Goal: Task Accomplishment & Management: Manage account settings

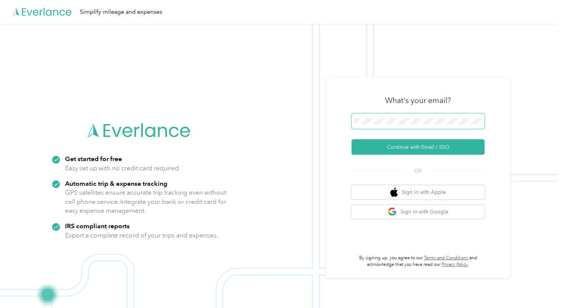
click at [397, 125] on span at bounding box center [418, 121] width 133 height 16
click at [398, 146] on button "Continue with Email / SSO" at bounding box center [418, 147] width 133 height 16
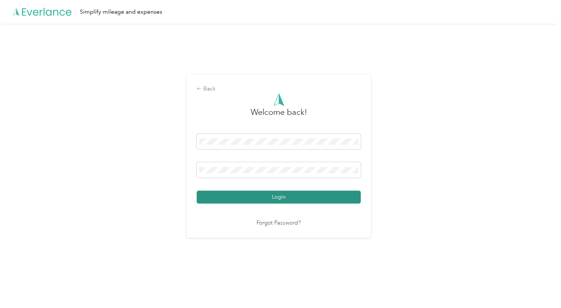
click at [267, 196] on button "Login" at bounding box center [279, 197] width 164 height 13
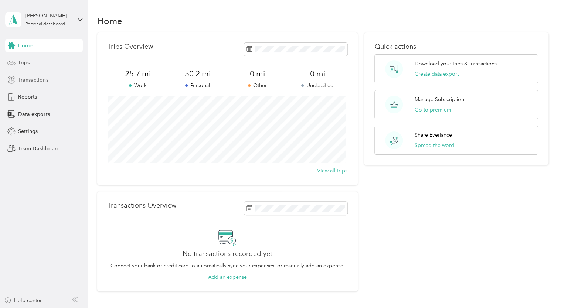
click at [27, 82] on span "Transactions" at bounding box center [33, 80] width 30 height 8
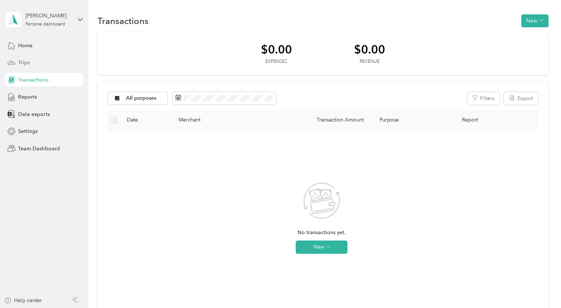
click at [25, 64] on span "Trips" at bounding box center [23, 63] width 11 height 8
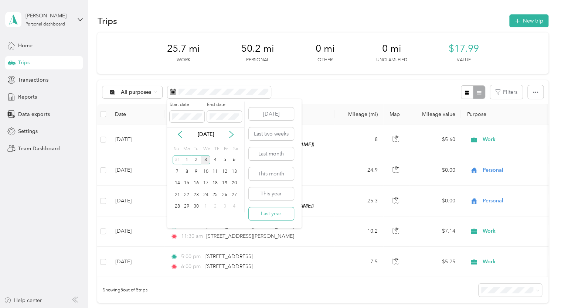
click at [263, 217] on button "Last year" at bounding box center [271, 213] width 45 height 13
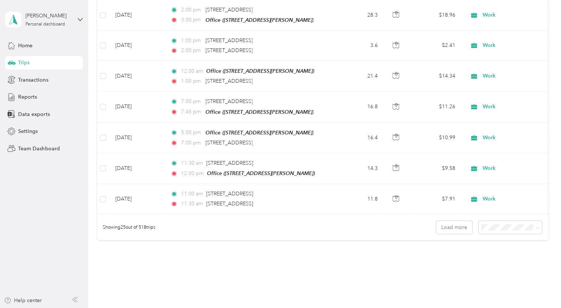
scroll to position [708, 0]
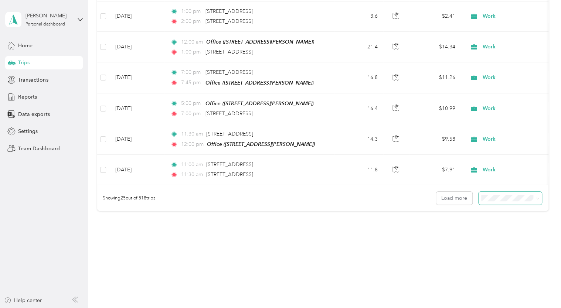
click at [507, 197] on span at bounding box center [510, 198] width 63 height 13
click at [536, 197] on icon at bounding box center [537, 198] width 3 height 3
click at [510, 221] on li "50 per load" at bounding box center [508, 219] width 63 height 13
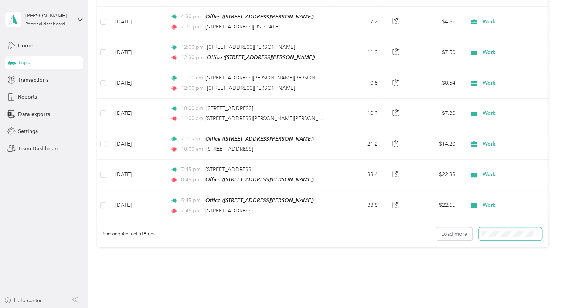
scroll to position [1445, 0]
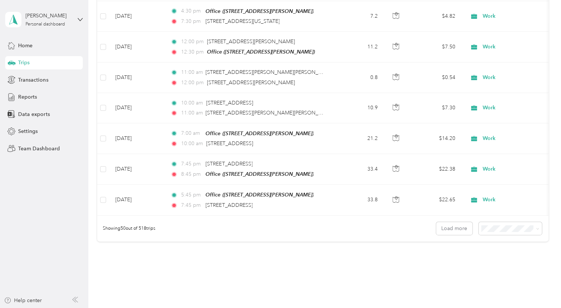
click at [502, 257] on li "100 per load" at bounding box center [508, 254] width 63 height 13
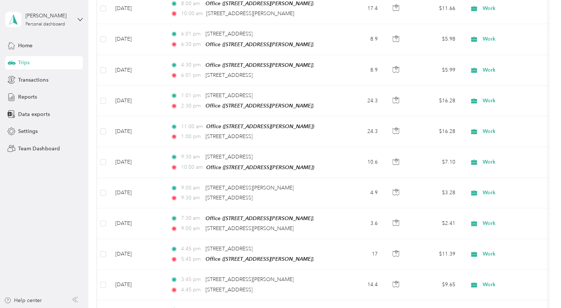
scroll to position [2982, 0]
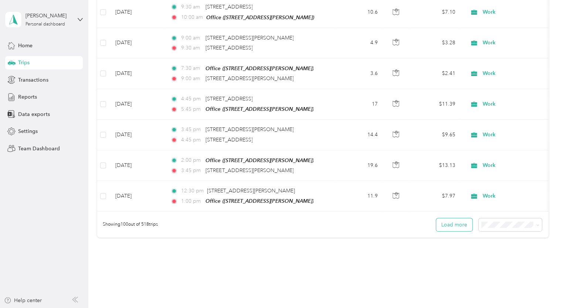
click at [456, 218] on button "Load more" at bounding box center [454, 224] width 36 height 13
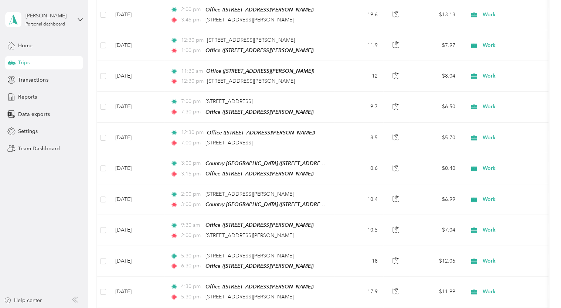
scroll to position [3140, 0]
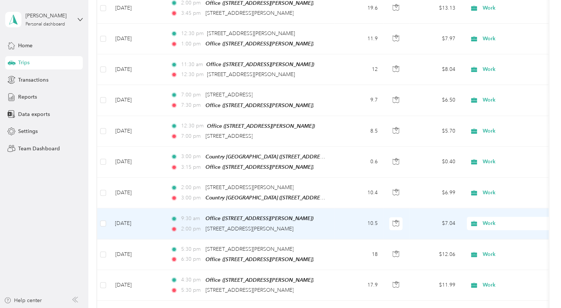
click at [333, 208] on td "9:30 am Office ([STREET_ADDRESS][PERSON_NAME]) 2:00 pm [STREET_ADDRESS][PERSON_…" at bounding box center [250, 223] width 170 height 31
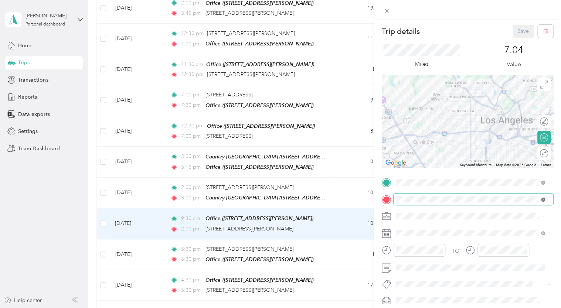
click at [543, 199] on icon at bounding box center [543, 200] width 2 height 2
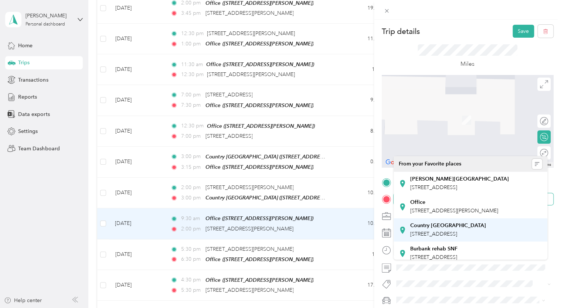
scroll to position [62, 0]
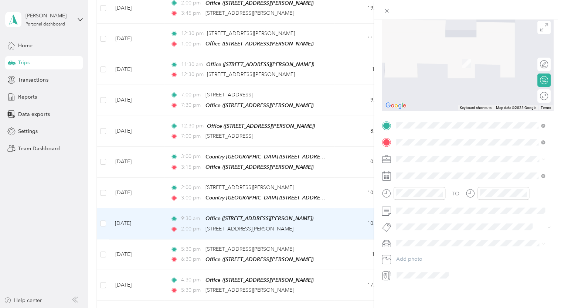
click at [464, 167] on span "[STREET_ADDRESS][PERSON_NAME][US_STATE]" at bounding box center [467, 163] width 115 height 7
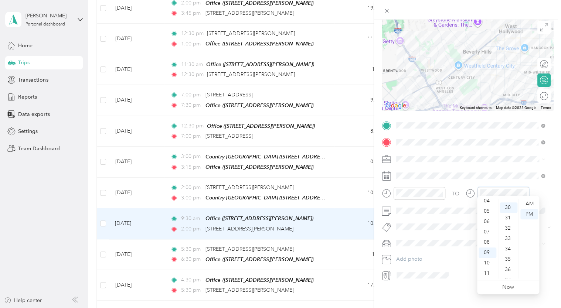
scroll to position [311, 0]
click at [527, 202] on div "AM" at bounding box center [529, 204] width 18 height 10
click at [460, 9] on div at bounding box center [467, 10] width 187 height 20
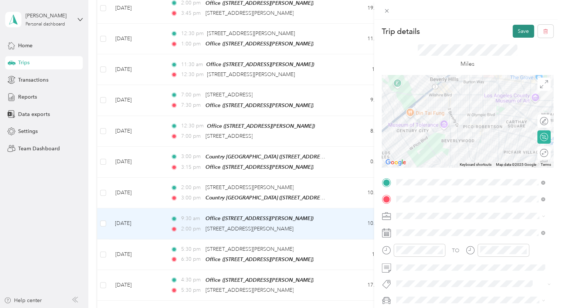
click at [515, 34] on button "Save" at bounding box center [523, 31] width 21 height 13
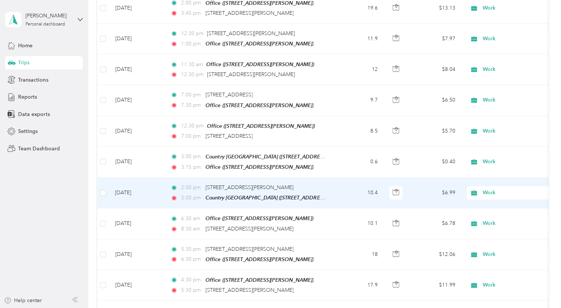
click at [342, 178] on td "10.4" at bounding box center [359, 193] width 49 height 31
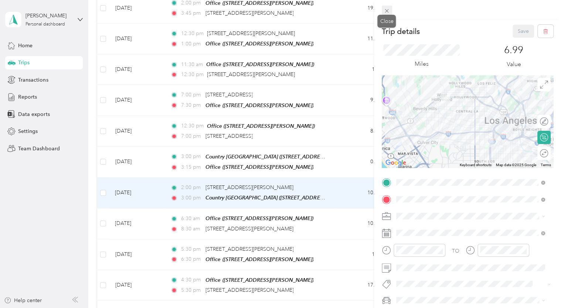
click at [386, 13] on icon at bounding box center [387, 11] width 6 height 6
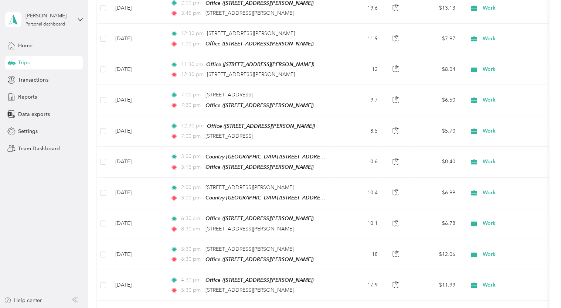
click at [346, 190] on div at bounding box center [280, 154] width 561 height 308
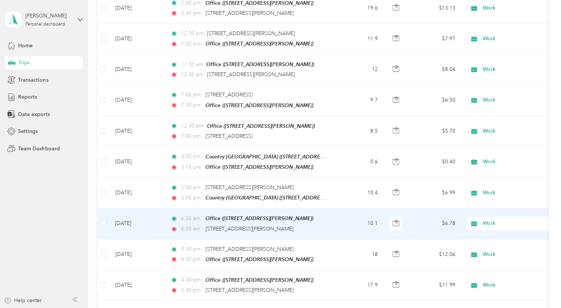
click at [343, 208] on td "10.1" at bounding box center [359, 223] width 49 height 31
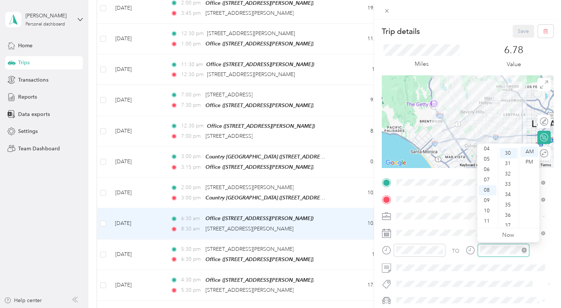
scroll to position [311, 0]
click at [486, 28] on div "Trip details Save" at bounding box center [468, 31] width 172 height 13
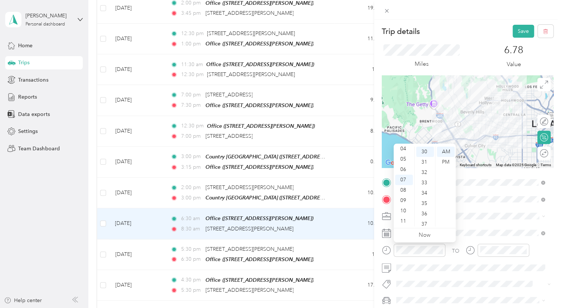
click at [446, 21] on div "Trip details Save This trip cannot be edited because it is either under review,…" at bounding box center [467, 174] width 187 height 308
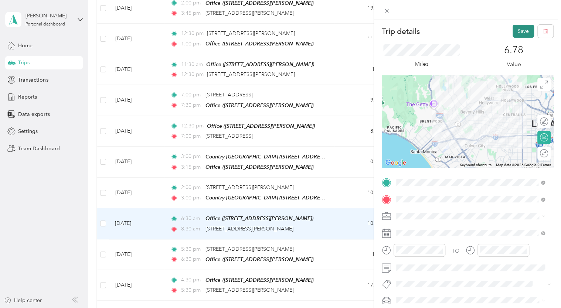
click at [513, 33] on button "Save" at bounding box center [523, 31] width 21 height 13
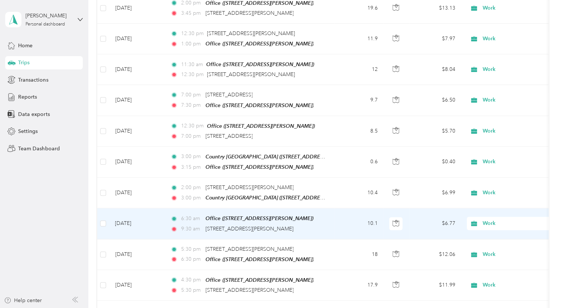
click at [328, 208] on td "6:30 am Office ([STREET_ADDRESS][GEOGRAPHIC_DATA][PERSON_NAME]) 9:30 am [STREET…" at bounding box center [250, 223] width 170 height 31
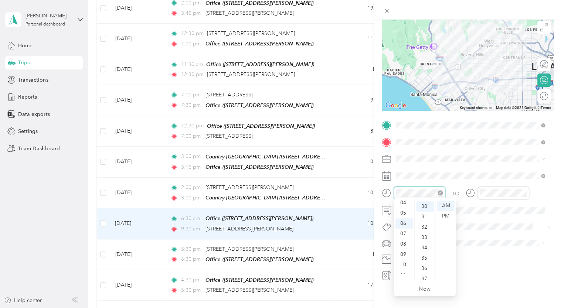
scroll to position [311, 0]
click at [404, 233] on div "07" at bounding box center [404, 234] width 18 height 10
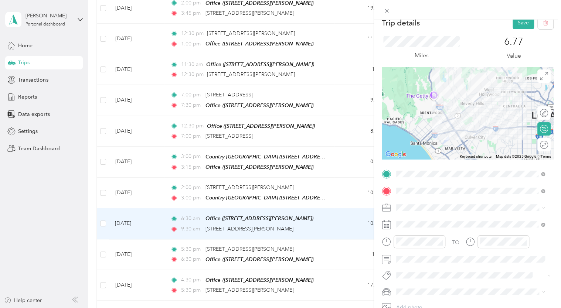
scroll to position [0, 0]
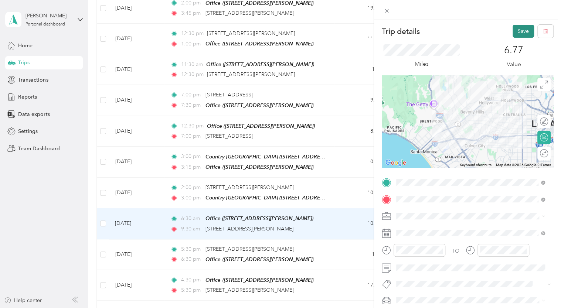
click at [513, 31] on button "Save" at bounding box center [523, 31] width 21 height 13
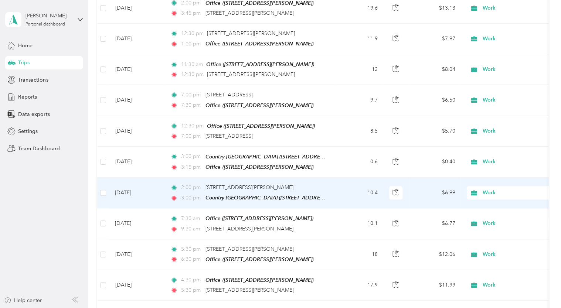
click at [337, 178] on td "10.4" at bounding box center [359, 193] width 49 height 31
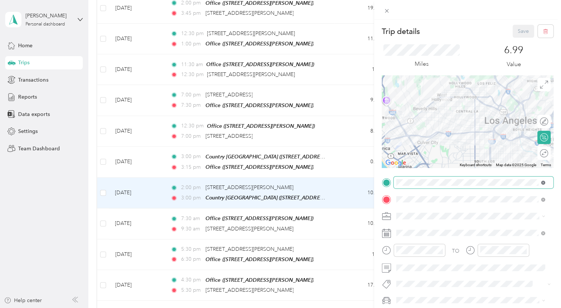
click at [543, 183] on icon at bounding box center [543, 183] width 4 height 4
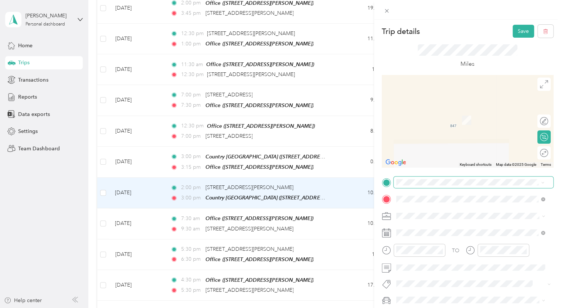
drag, startPoint x: 484, startPoint y: 213, endPoint x: 480, endPoint y: 216, distance: 5.0
click at [484, 212] on span "[STREET_ADDRESS][PERSON_NAME][US_STATE]" at bounding box center [467, 208] width 115 height 7
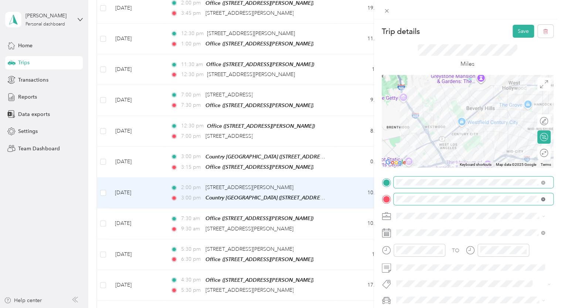
click at [543, 200] on icon at bounding box center [543, 199] width 4 height 4
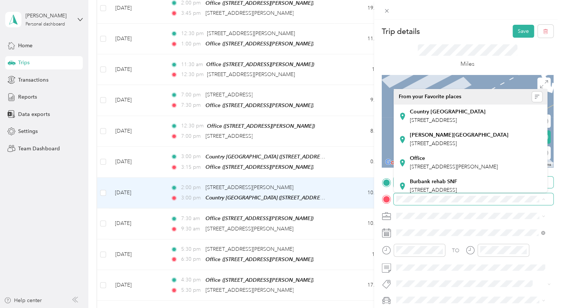
scroll to position [62, 0]
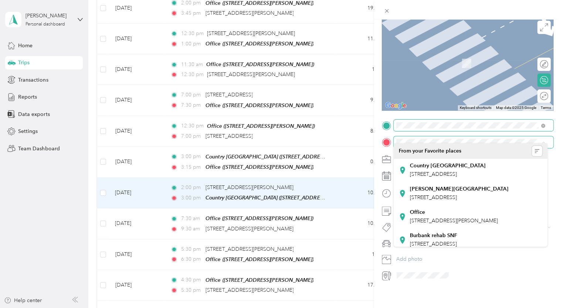
click at [424, 136] on span at bounding box center [474, 142] width 160 height 12
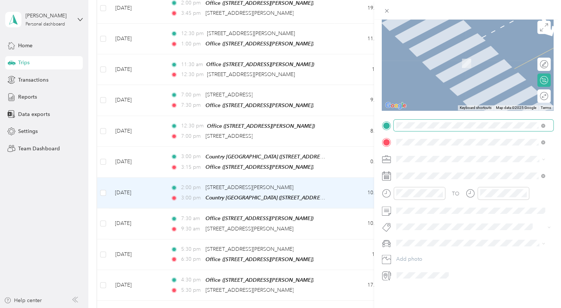
click at [438, 166] on span "[STREET_ADDRESS][PERSON_NAME][US_STATE]" at bounding box center [467, 163] width 115 height 7
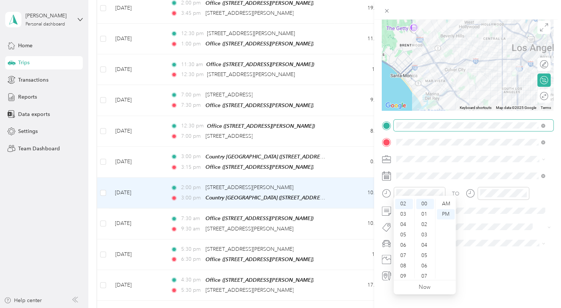
scroll to position [41, 0]
click at [405, 274] on div "09" at bounding box center [404, 276] width 18 height 10
click at [427, 211] on div "30" at bounding box center [425, 211] width 18 height 10
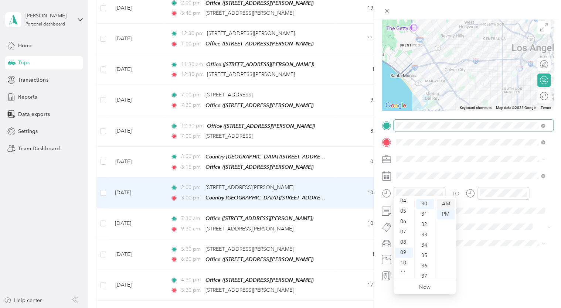
click at [444, 207] on div "AM" at bounding box center [446, 204] width 18 height 10
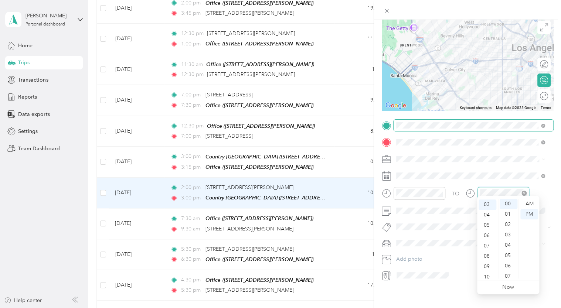
scroll to position [31, 0]
click at [490, 276] on div "10" at bounding box center [488, 276] width 18 height 10
click at [509, 258] on div "30" at bounding box center [509, 259] width 18 height 10
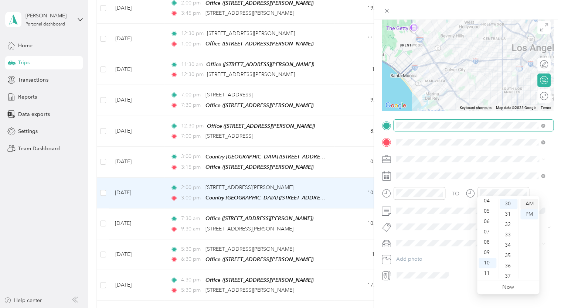
click at [528, 203] on div "AM" at bounding box center [529, 204] width 18 height 10
click at [464, 11] on div at bounding box center [467, 10] width 187 height 20
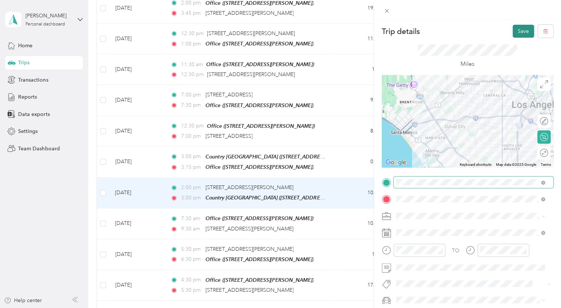
click at [513, 31] on button "Save" at bounding box center [523, 31] width 21 height 13
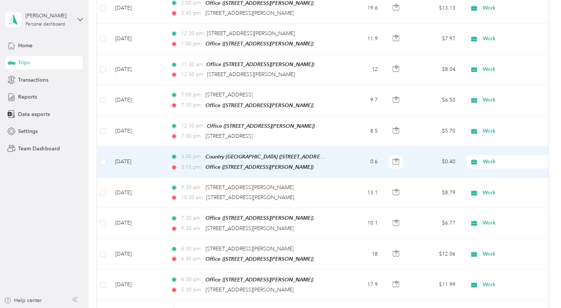
click at [340, 147] on td "0.6" at bounding box center [359, 162] width 49 height 31
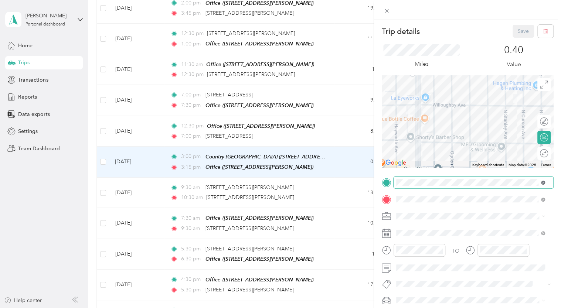
click at [543, 182] on icon at bounding box center [543, 183] width 4 height 4
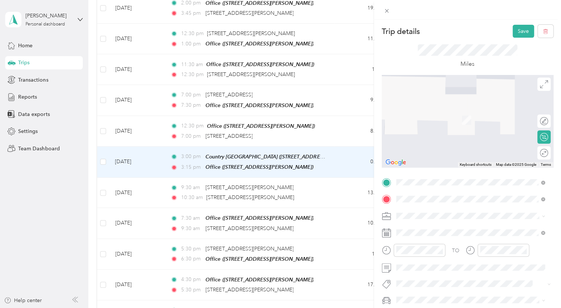
click at [435, 211] on span "[STREET_ADDRESS][PERSON_NAME][US_STATE]" at bounding box center [467, 209] width 115 height 7
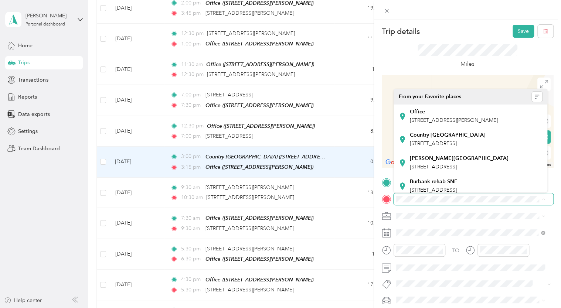
click at [441, 25] on div "Trip details Save" at bounding box center [468, 31] width 172 height 13
click at [448, 33] on div "Trip details Save" at bounding box center [468, 31] width 172 height 13
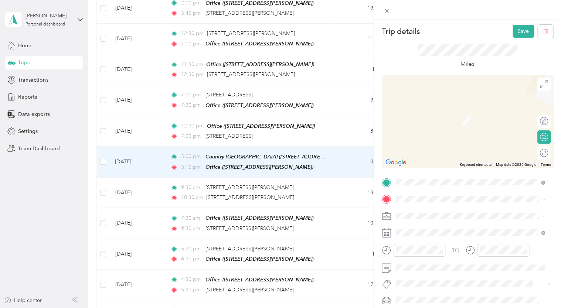
click at [391, 183] on div at bounding box center [468, 183] width 172 height 12
click at [420, 121] on div "Country [GEOGRAPHIC_DATA] [STREET_ADDRESS]" at bounding box center [448, 114] width 76 height 16
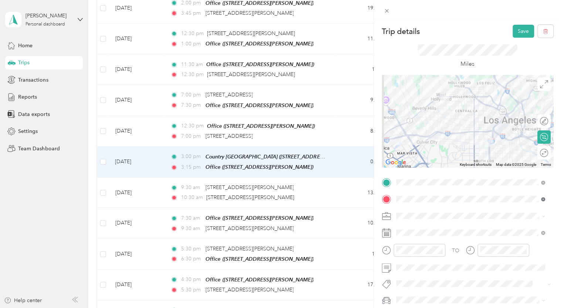
click at [544, 200] on icon at bounding box center [543, 200] width 2 height 2
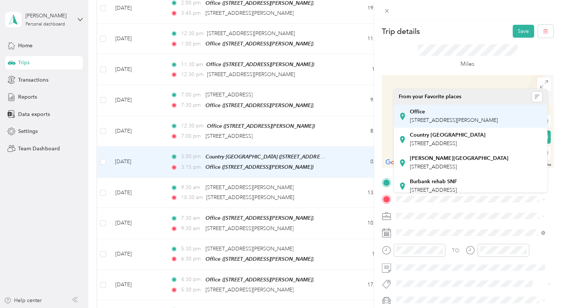
click at [479, 115] on div "Office" at bounding box center [454, 112] width 88 height 7
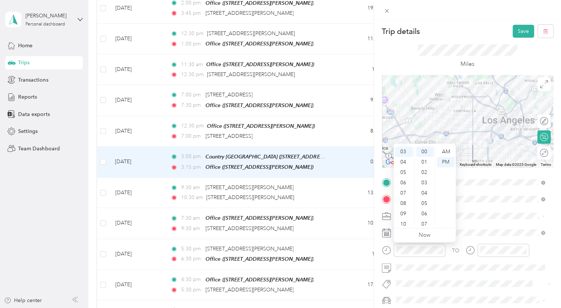
scroll to position [44, 0]
click at [408, 211] on div "10" at bounding box center [404, 211] width 18 height 10
click at [427, 171] on div "30" at bounding box center [425, 169] width 18 height 10
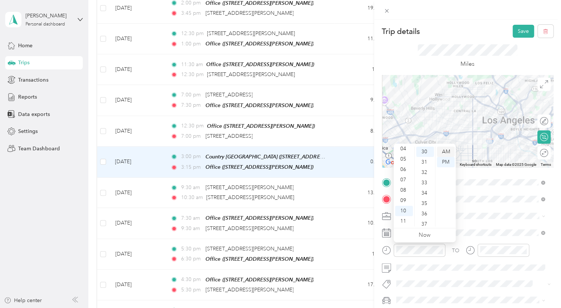
click at [444, 153] on div "AM" at bounding box center [446, 152] width 18 height 10
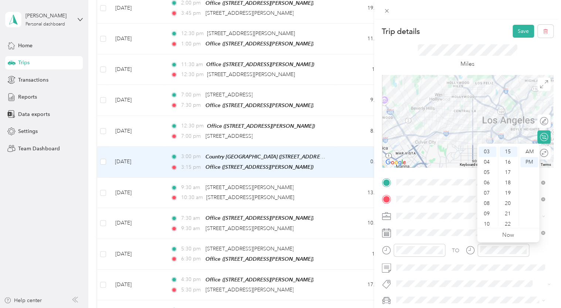
scroll to position [44, 0]
click at [492, 223] on div "11" at bounding box center [488, 221] width 18 height 10
click at [510, 178] on div "30" at bounding box center [509, 177] width 18 height 10
click at [528, 150] on div "AM" at bounding box center [529, 152] width 18 height 10
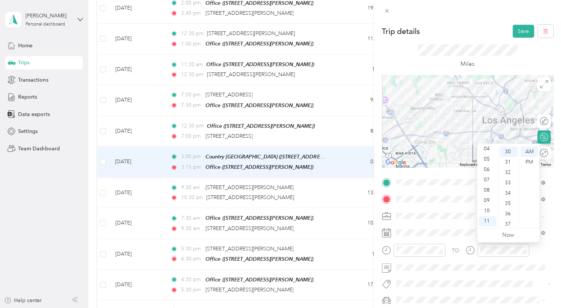
click at [480, 21] on div "Trip details Save This trip cannot be edited because it is either under review,…" at bounding box center [467, 174] width 187 height 308
click at [520, 37] on button "Save" at bounding box center [523, 31] width 21 height 13
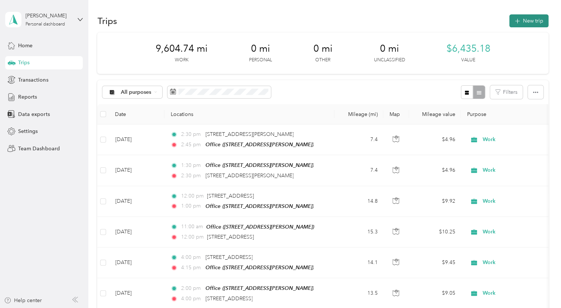
click at [532, 22] on button "New trip" at bounding box center [528, 20] width 39 height 13
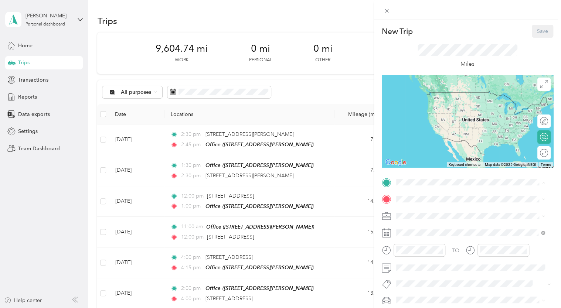
click at [419, 213] on strong "Office" at bounding box center [417, 211] width 15 height 7
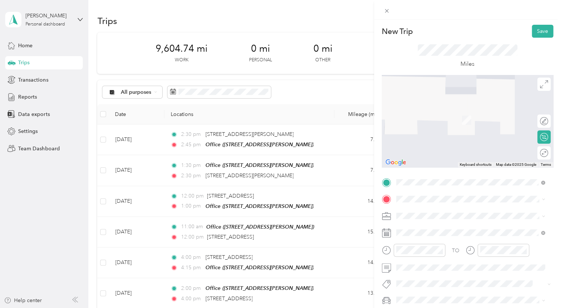
click at [422, 122] on span "[STREET_ADDRESS]" at bounding box center [433, 118] width 47 height 6
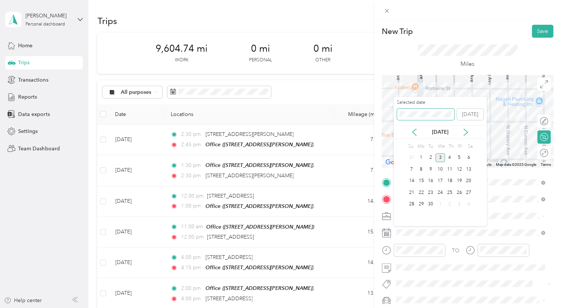
click at [377, 308] on div "New Trip Save This trip cannot be edited because it is either under review, app…" at bounding box center [278, 308] width 557 height 0
click at [459, 169] on div "8" at bounding box center [459, 169] width 10 height 9
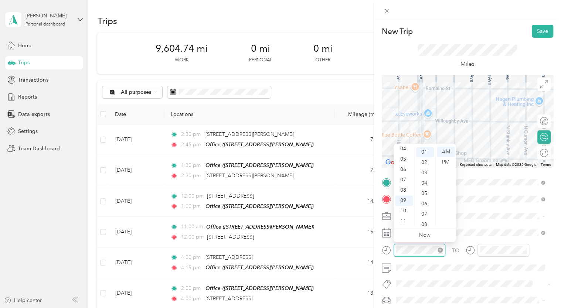
scroll to position [10, 0]
click at [405, 163] on div "02" at bounding box center [404, 162] width 18 height 10
drag, startPoint x: 428, startPoint y: 153, endPoint x: 435, endPoint y: 153, distance: 7.1
click at [428, 153] on div "00" at bounding box center [425, 152] width 18 height 10
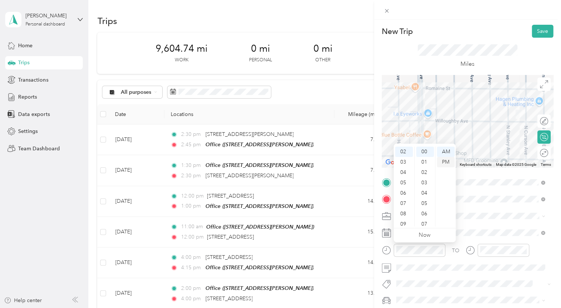
click at [447, 162] on div "PM" at bounding box center [446, 162] width 18 height 10
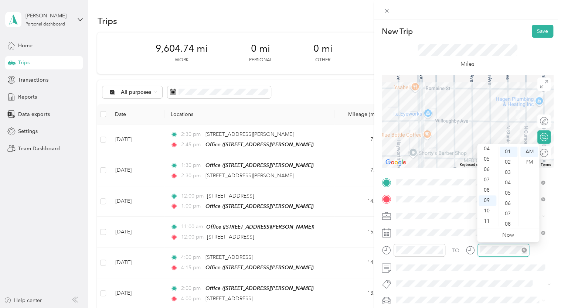
scroll to position [10, 0]
click at [489, 172] on div "03" at bounding box center [488, 171] width 18 height 10
click at [512, 152] on div "00" at bounding box center [509, 152] width 18 height 10
click at [530, 160] on div "PM" at bounding box center [529, 162] width 18 height 10
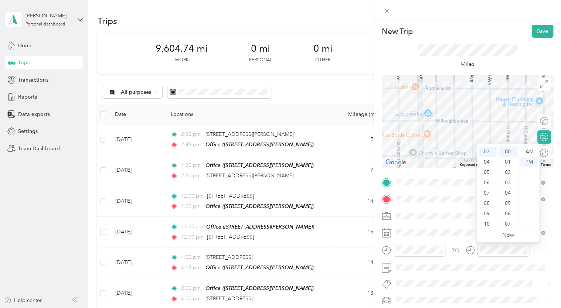
click at [445, 24] on div "New Trip Save This trip cannot be edited because it is either under review, app…" at bounding box center [467, 174] width 187 height 308
click at [536, 30] on button "Save" at bounding box center [542, 31] width 21 height 13
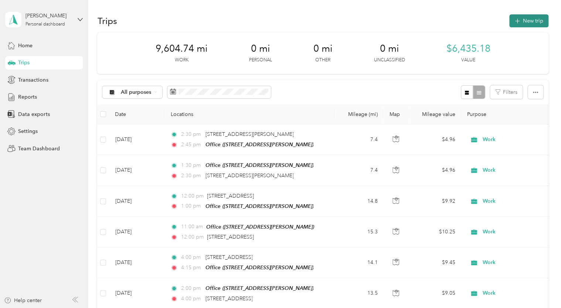
click at [523, 26] on button "New trip" at bounding box center [528, 20] width 39 height 13
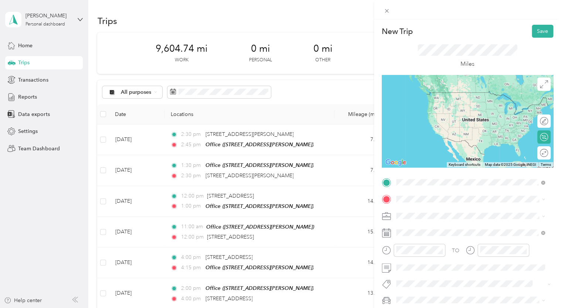
click at [430, 215] on div "Country [GEOGRAPHIC_DATA] [STREET_ADDRESS]" at bounding box center [448, 216] width 76 height 16
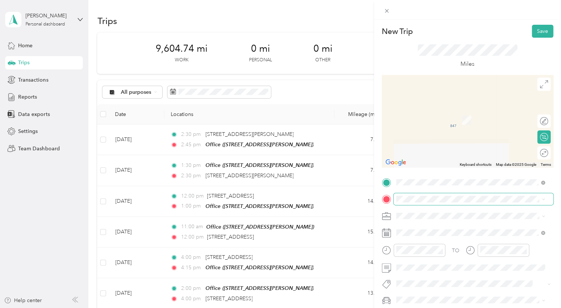
drag, startPoint x: 430, startPoint y: 215, endPoint x: 408, endPoint y: 194, distance: 29.8
click at [408, 194] on span at bounding box center [474, 199] width 160 height 12
click at [430, 196] on span at bounding box center [474, 199] width 160 height 12
click at [418, 117] on span "[STREET_ADDRESS][PERSON_NAME]" at bounding box center [454, 120] width 88 height 6
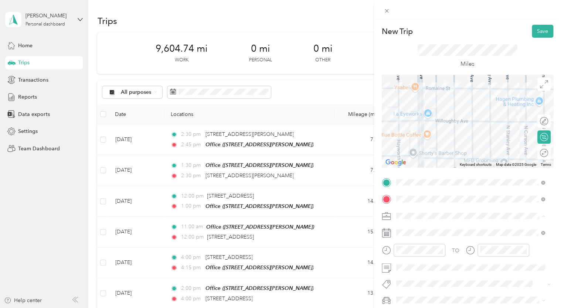
click at [415, 115] on li "Work" at bounding box center [471, 112] width 154 height 13
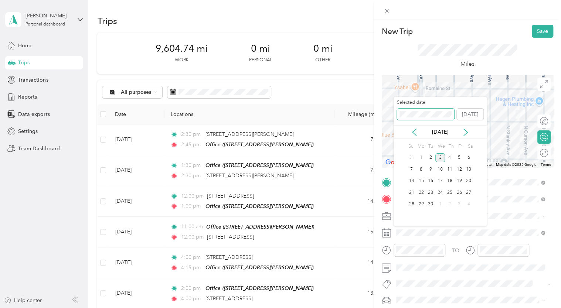
click at [389, 308] on div "New Trip Save This trip cannot be edited because it is either under review, app…" at bounding box center [278, 308] width 557 height 0
click at [461, 168] on div "8" at bounding box center [459, 169] width 10 height 9
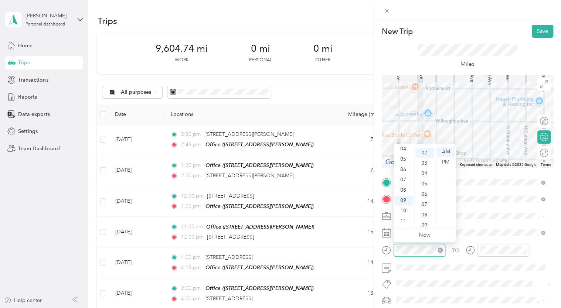
scroll to position [21, 0]
click at [405, 163] on div "03" at bounding box center [404, 163] width 18 height 10
click at [425, 150] on div "00" at bounding box center [425, 152] width 18 height 10
click at [447, 163] on div "PM" at bounding box center [446, 162] width 18 height 10
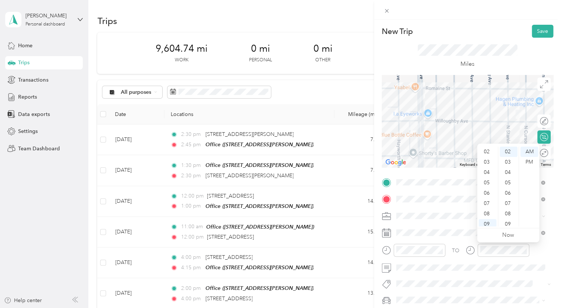
scroll to position [19, 0]
click at [488, 164] on div "03" at bounding box center [488, 164] width 18 height 10
click at [509, 165] on div "15" at bounding box center [509, 163] width 18 height 10
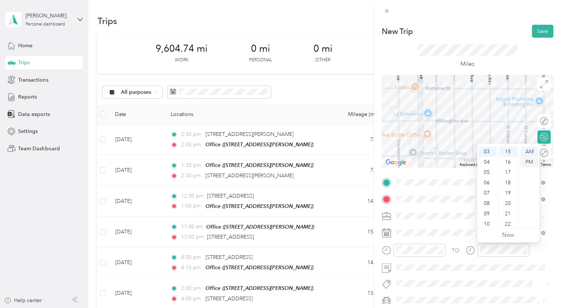
click at [528, 163] on div "PM" at bounding box center [529, 162] width 18 height 10
click at [471, 31] on div "New Trip Save" at bounding box center [468, 31] width 172 height 13
click at [538, 31] on button "Save" at bounding box center [542, 31] width 21 height 13
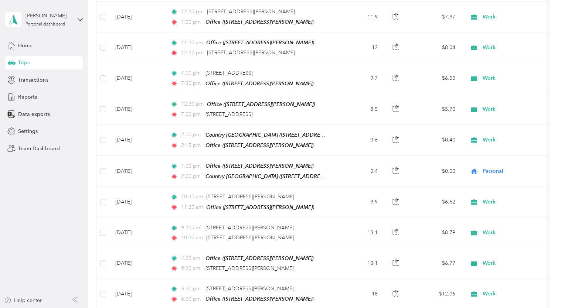
scroll to position [3117, 0]
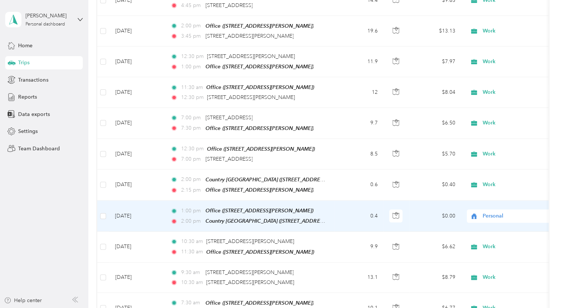
click at [340, 201] on td "0.4" at bounding box center [359, 216] width 49 height 31
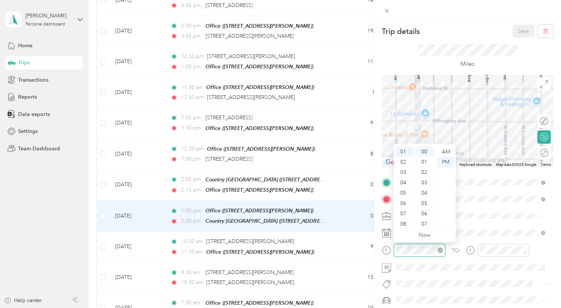
scroll to position [10, 0]
click at [404, 164] on div "02" at bounding box center [404, 162] width 18 height 10
click at [480, 248] on div at bounding box center [504, 250] width 52 height 13
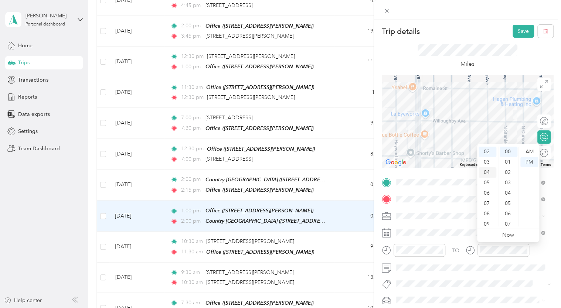
click at [488, 165] on div "03" at bounding box center [488, 162] width 18 height 10
click at [461, 20] on div "Trip details Save This trip cannot be edited because it is either under review,…" at bounding box center [467, 164] width 187 height 328
click at [410, 112] on span "Work" at bounding box center [405, 112] width 13 height 6
drag, startPoint x: 410, startPoint y: 112, endPoint x: 451, endPoint y: 14, distance: 106.4
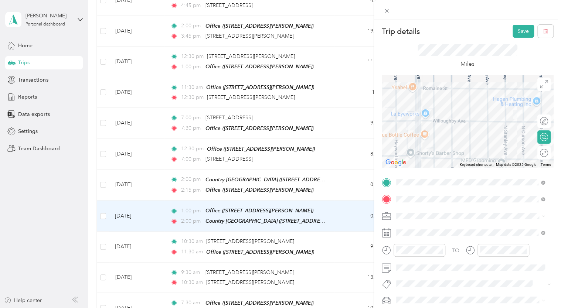
click at [451, 14] on div at bounding box center [467, 10] width 187 height 20
click at [518, 31] on button "Save" at bounding box center [523, 31] width 21 height 13
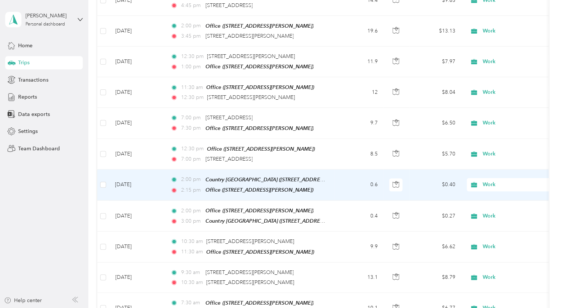
click at [355, 170] on td "0.6" at bounding box center [359, 185] width 49 height 31
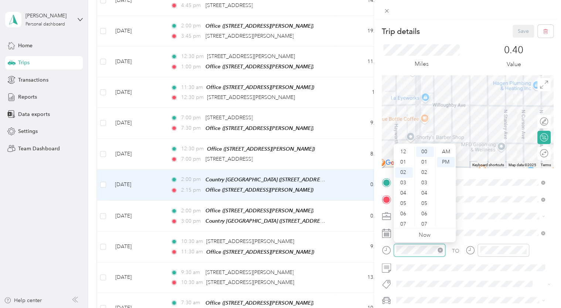
scroll to position [21, 0]
click at [403, 160] on div "03" at bounding box center [404, 162] width 18 height 10
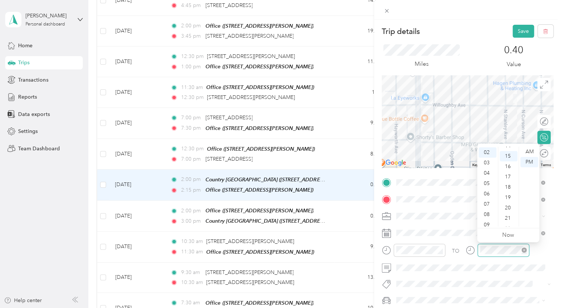
scroll to position [155, 0]
click at [489, 162] on div "03" at bounding box center [488, 162] width 18 height 10
click at [468, 40] on div "Miles 0.40 Value" at bounding box center [468, 57] width 172 height 38
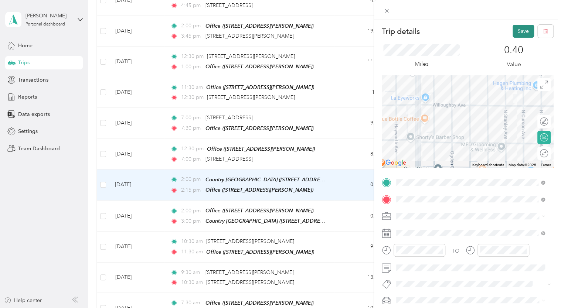
click at [516, 34] on button "Save" at bounding box center [523, 31] width 21 height 13
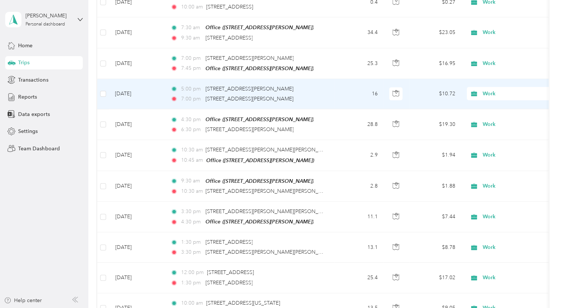
scroll to position [2224, 0]
